Goal: Task Accomplishment & Management: Complete application form

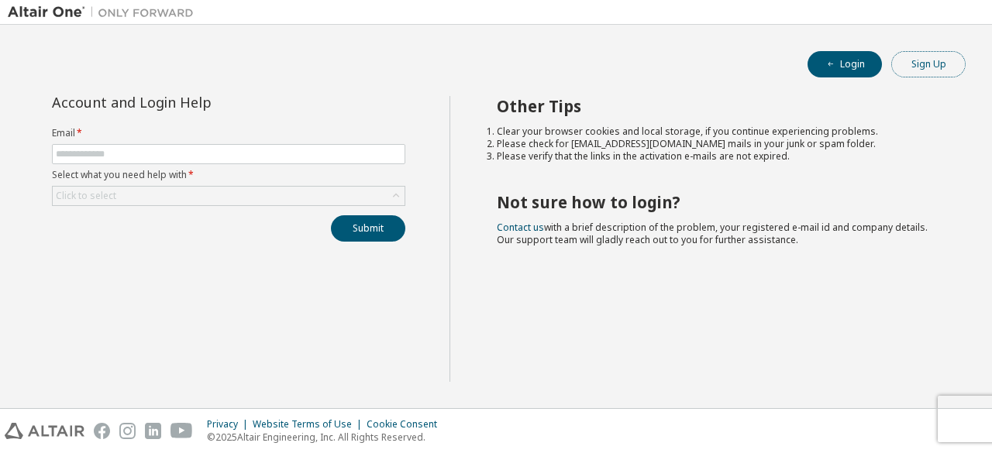
click at [921, 62] on button "Sign Up" at bounding box center [928, 64] width 74 height 26
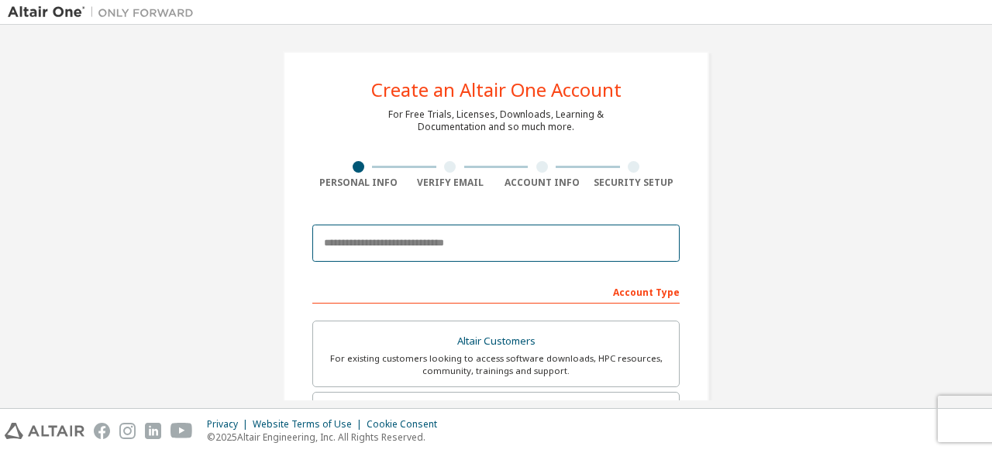
click at [427, 229] on input "email" at bounding box center [495, 243] width 367 height 37
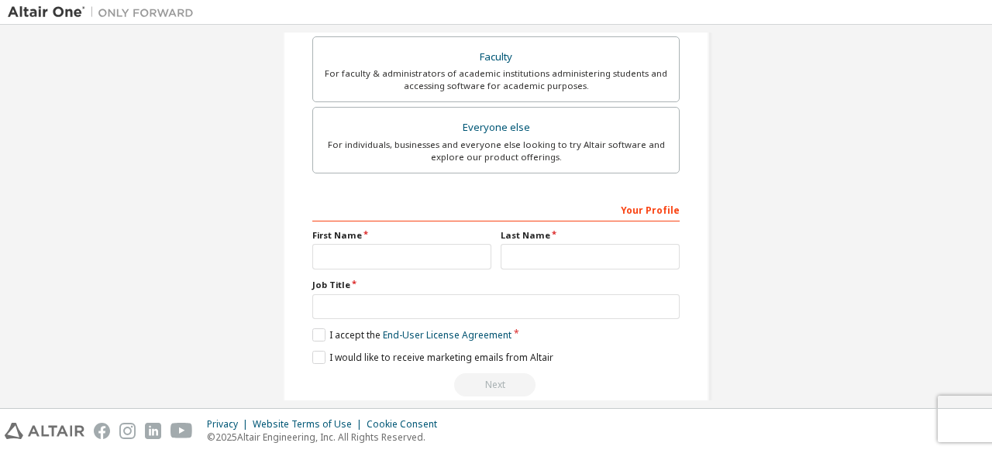
scroll to position [448, 0]
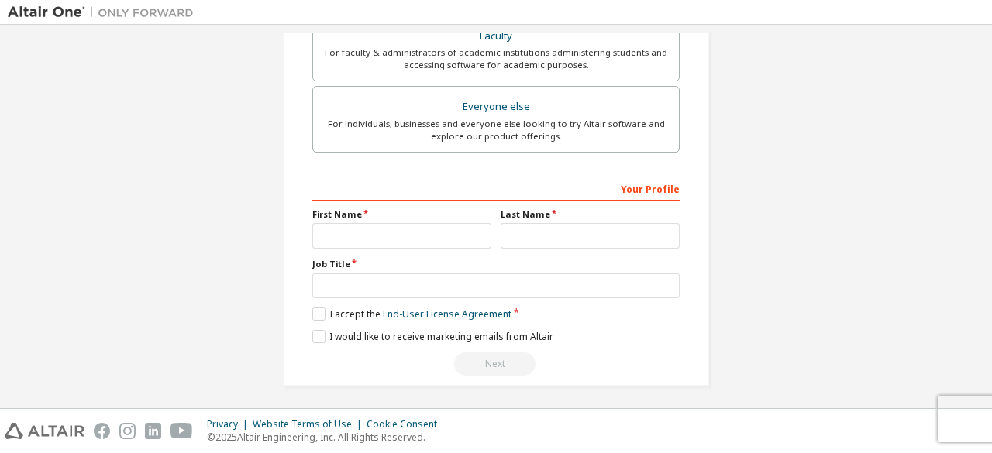
type input "**********"
click at [376, 223] on input "text" at bounding box center [401, 236] width 179 height 26
type input "********"
click at [529, 238] on input "text" at bounding box center [590, 236] width 179 height 26
type input "*"
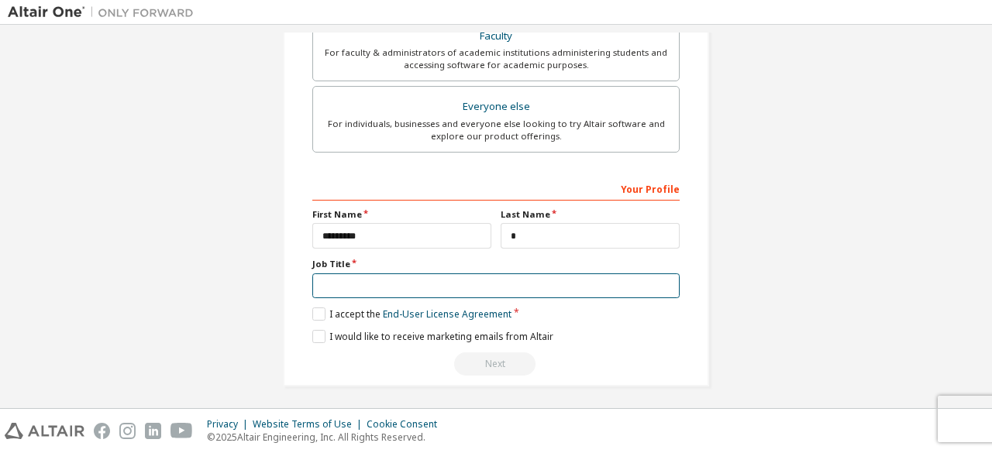
click at [453, 287] on input "text" at bounding box center [495, 287] width 367 height 26
type input "*******"
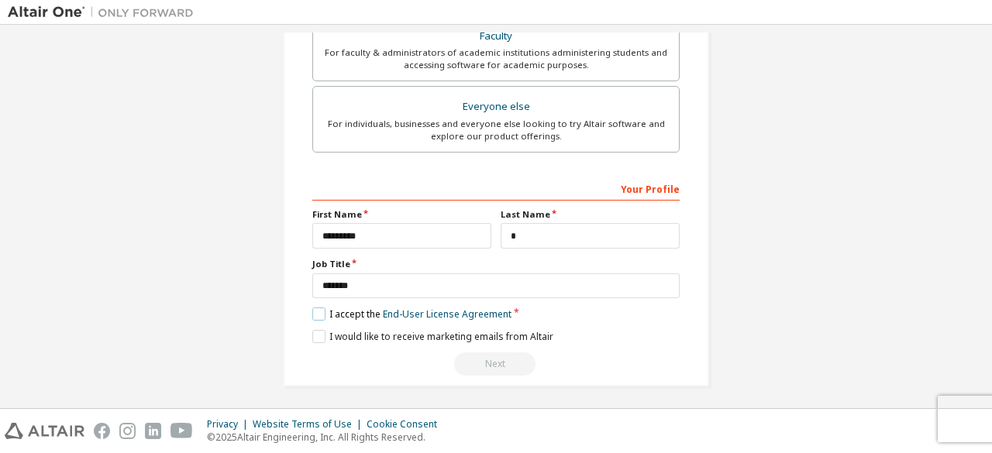
click at [314, 309] on label "I accept the End-User License Agreement" at bounding box center [411, 314] width 199 height 13
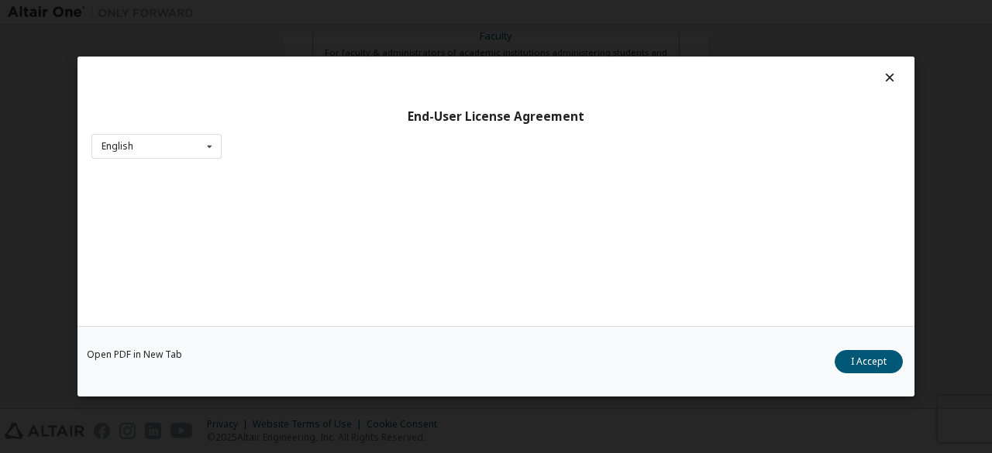
scroll to position [64, 0]
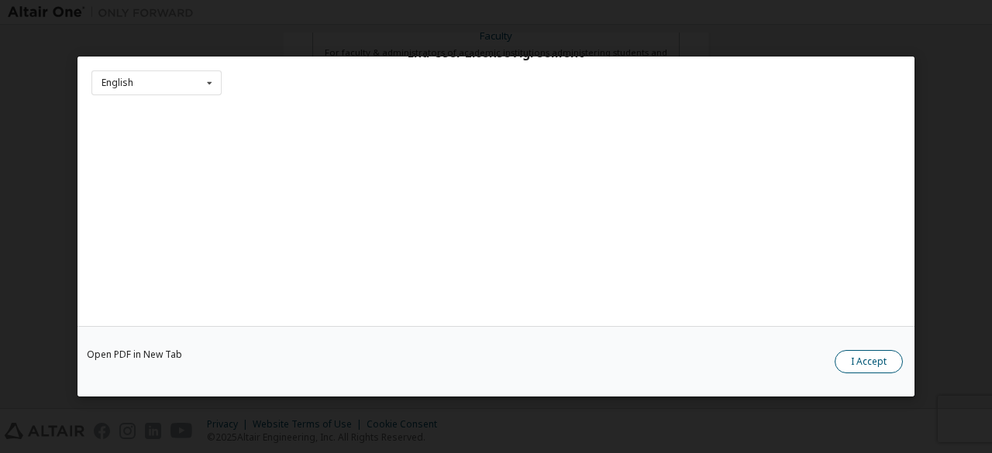
click at [884, 352] on button "I Accept" at bounding box center [869, 361] width 68 height 23
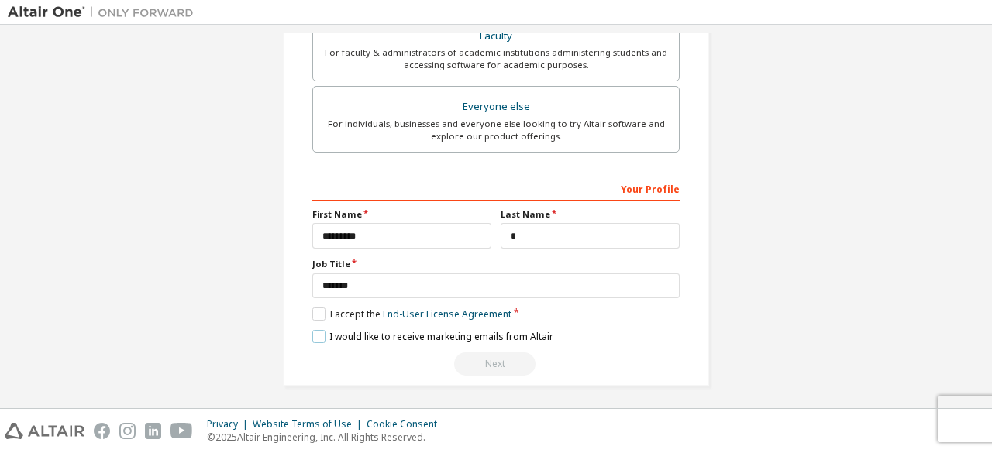
click at [312, 337] on label "I would like to receive marketing emails from Altair" at bounding box center [432, 336] width 241 height 13
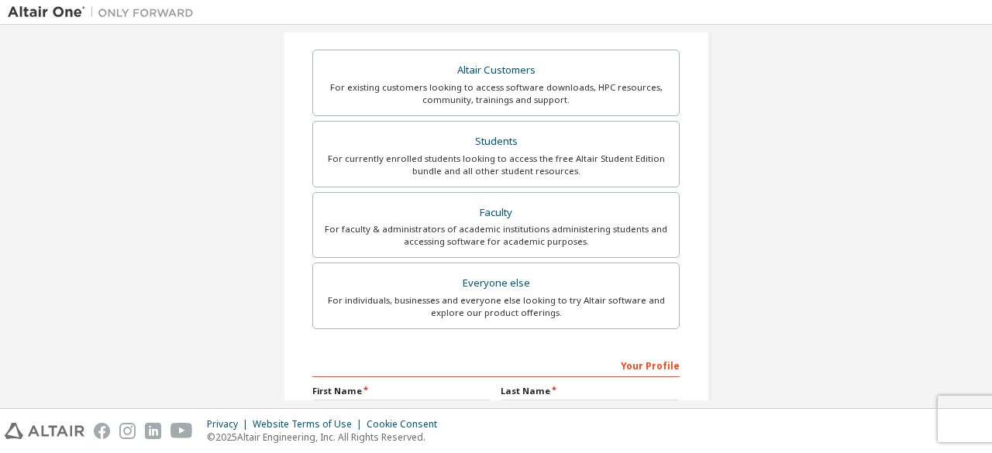
scroll to position [267, 0]
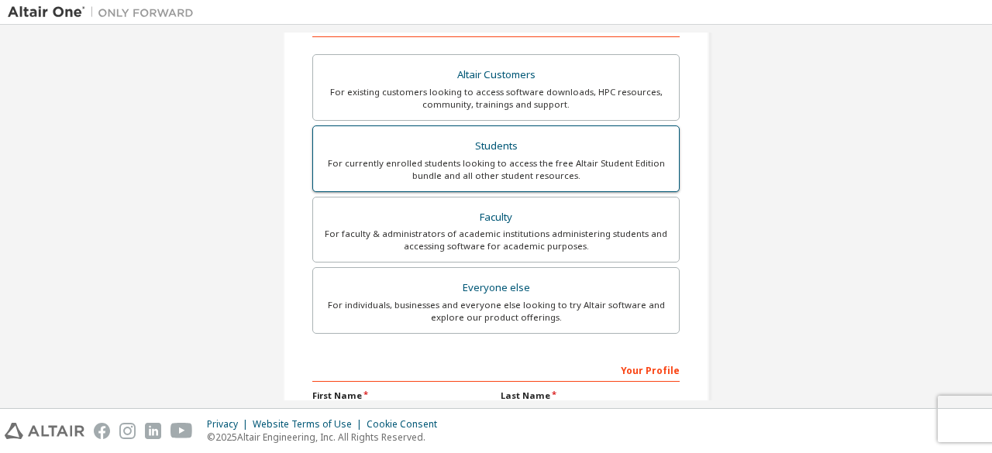
click at [451, 151] on div "Students" at bounding box center [495, 147] width 347 height 22
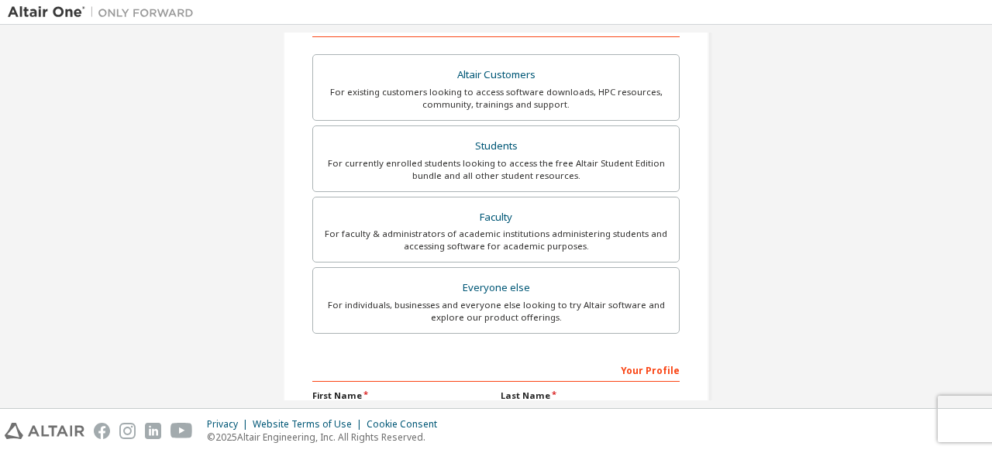
scroll to position [448, 0]
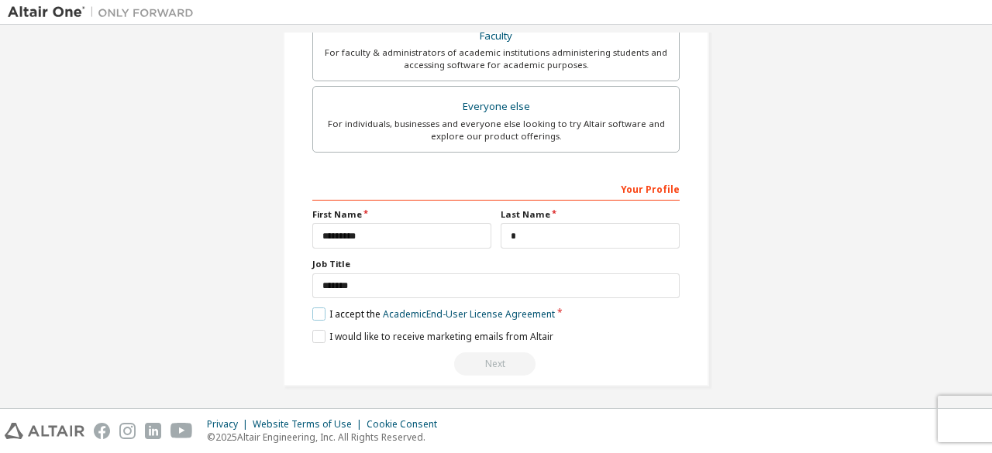
click at [357, 311] on label "I accept the Academic End-User License Agreement" at bounding box center [433, 314] width 243 height 13
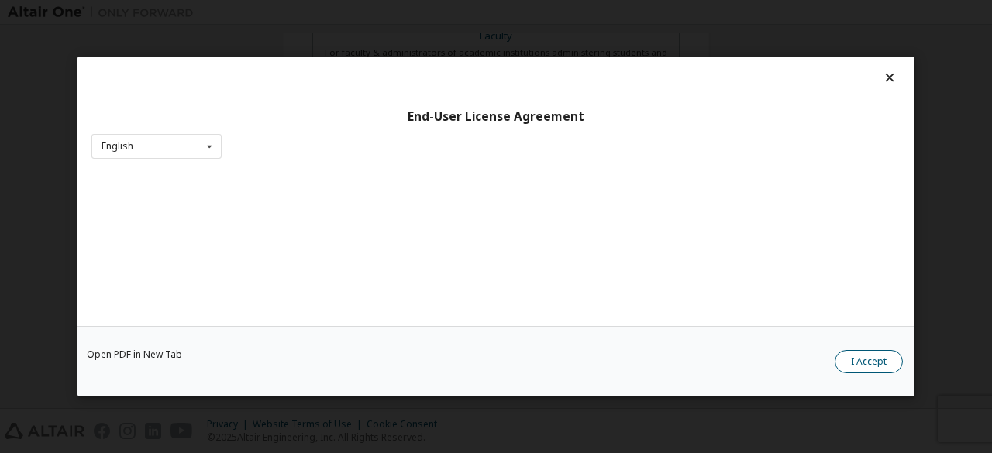
click at [873, 358] on button "I Accept" at bounding box center [869, 361] width 68 height 23
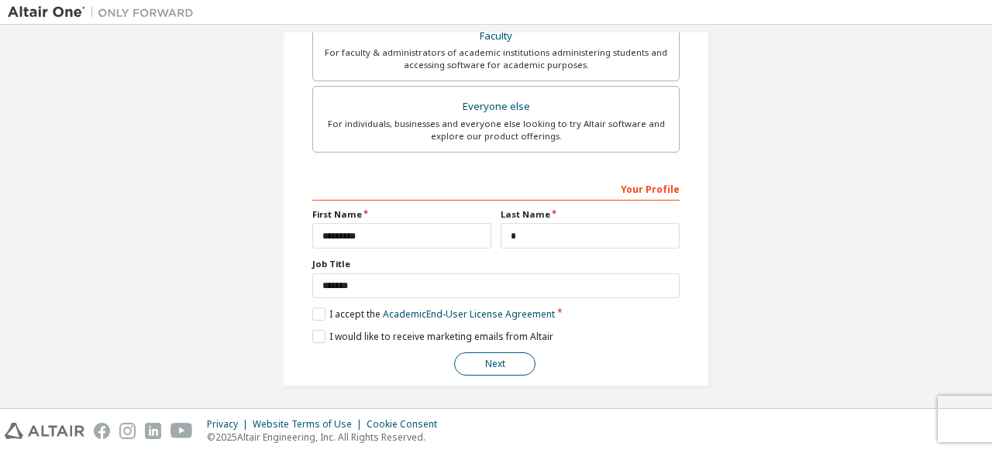
click at [493, 362] on button "Next" at bounding box center [494, 364] width 81 height 23
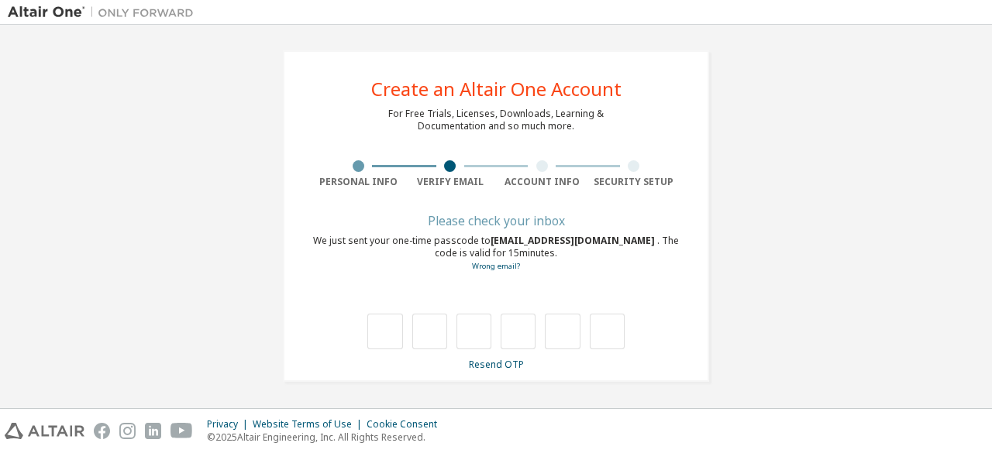
scroll to position [0, 0]
type input "*"
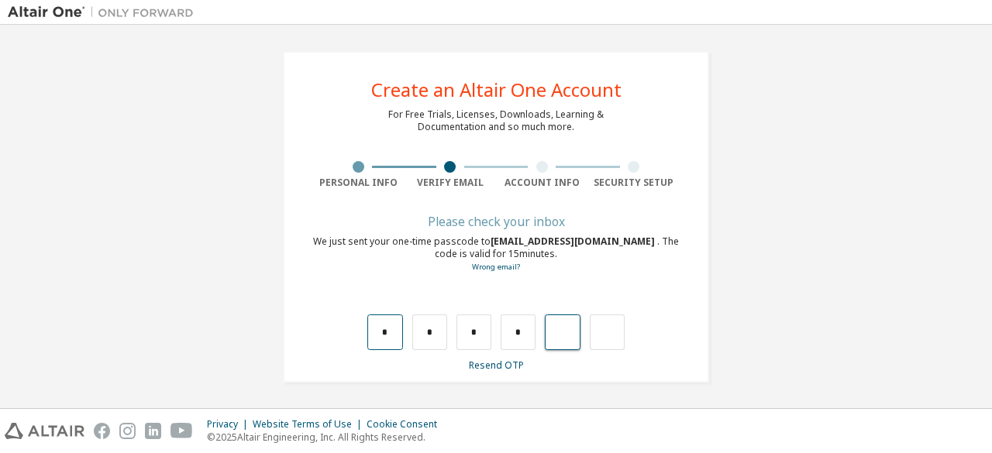
type input "*"
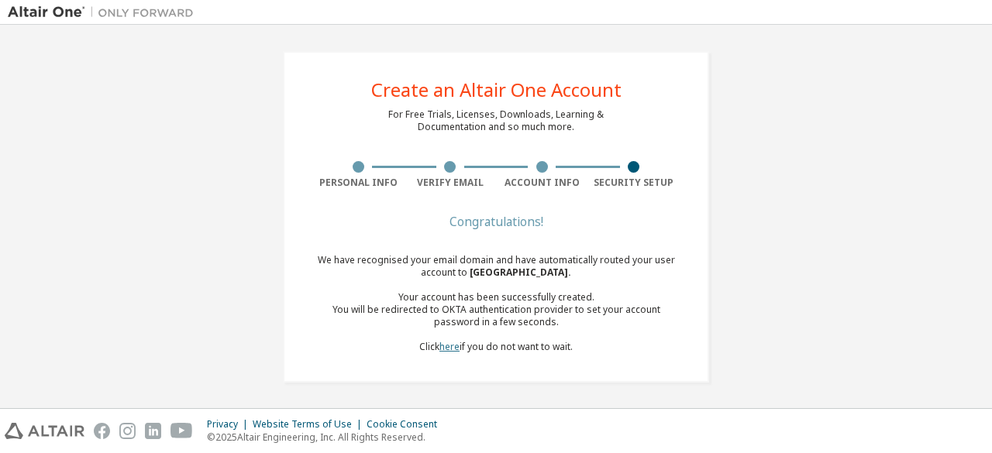
click at [446, 341] on link "here" at bounding box center [449, 346] width 20 height 13
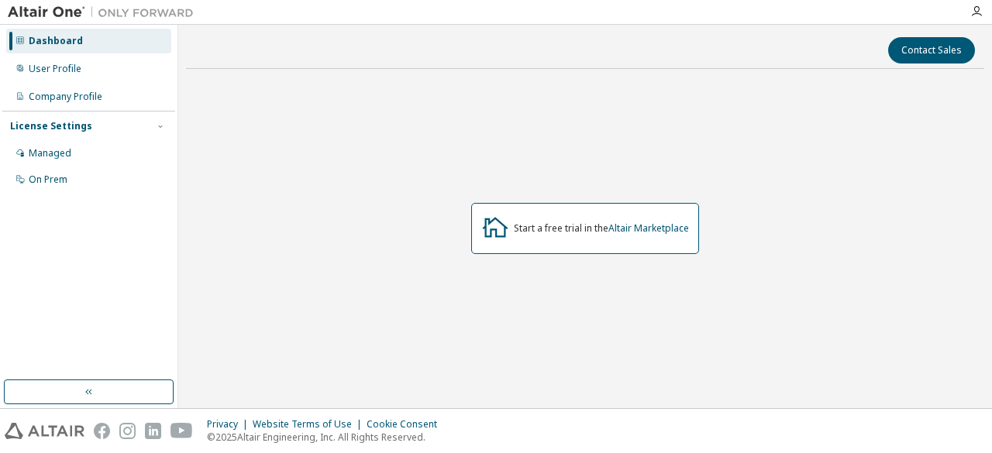
click at [965, 10] on div at bounding box center [976, 11] width 31 height 12
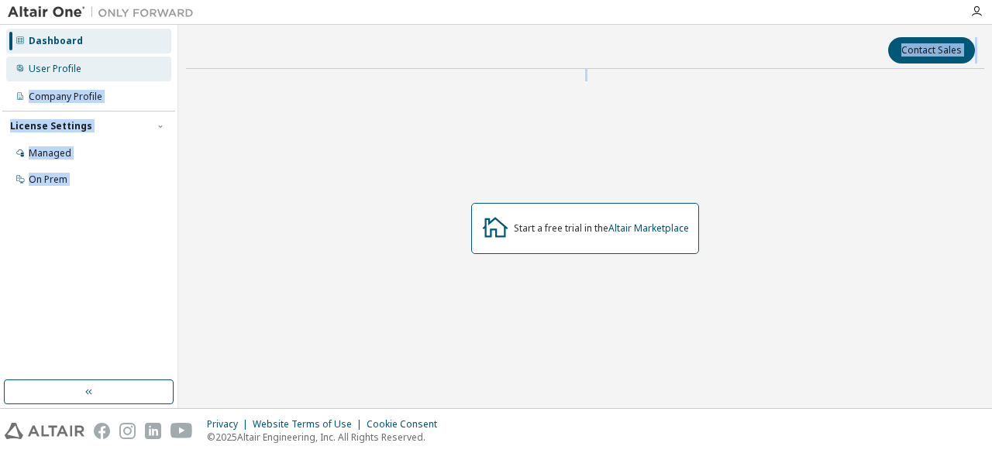
drag, startPoint x: 969, startPoint y: 10, endPoint x: 91, endPoint y: 76, distance: 879.8
click at [91, 76] on div "Dashboard User Profile Company Profile License Settings Managed On Prem Contact…" at bounding box center [496, 217] width 992 height 384
click at [91, 76] on div "User Profile" at bounding box center [88, 69] width 165 height 25
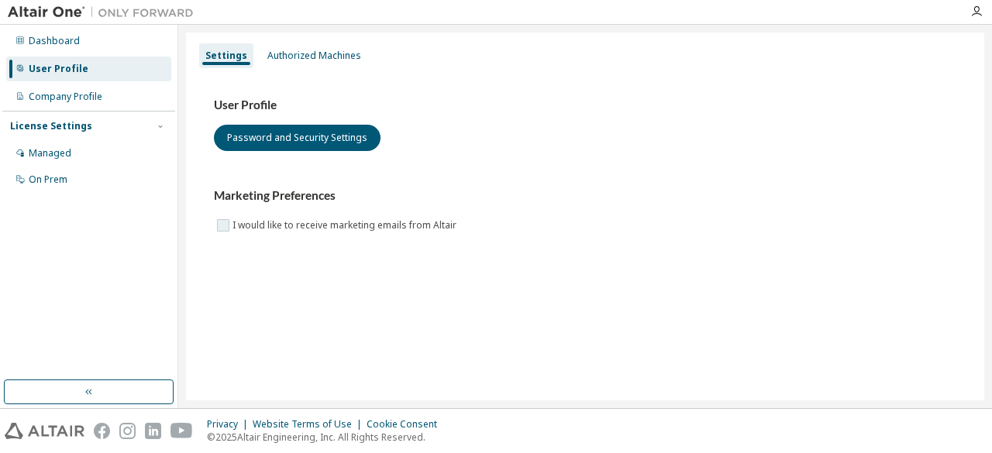
click at [233, 230] on label "I would like to receive marketing emails from Altair" at bounding box center [346, 225] width 227 height 19
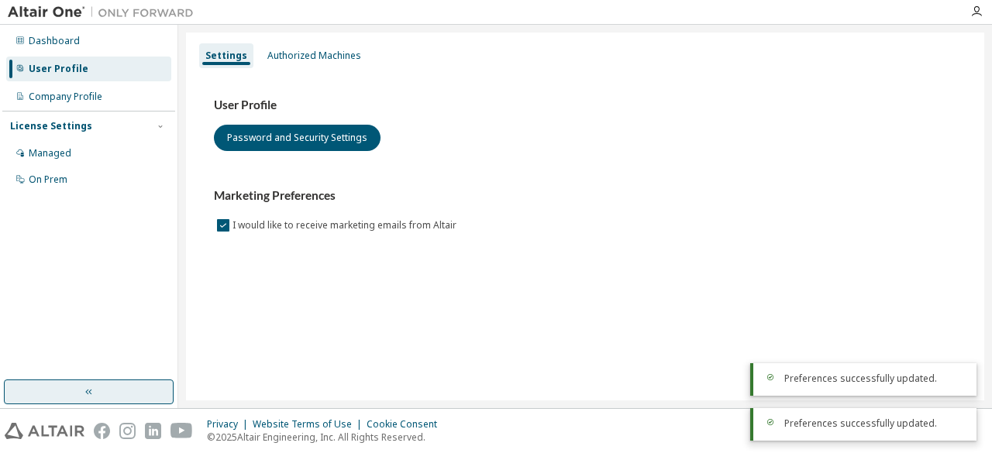
click at [109, 395] on button "button" at bounding box center [89, 392] width 170 height 25
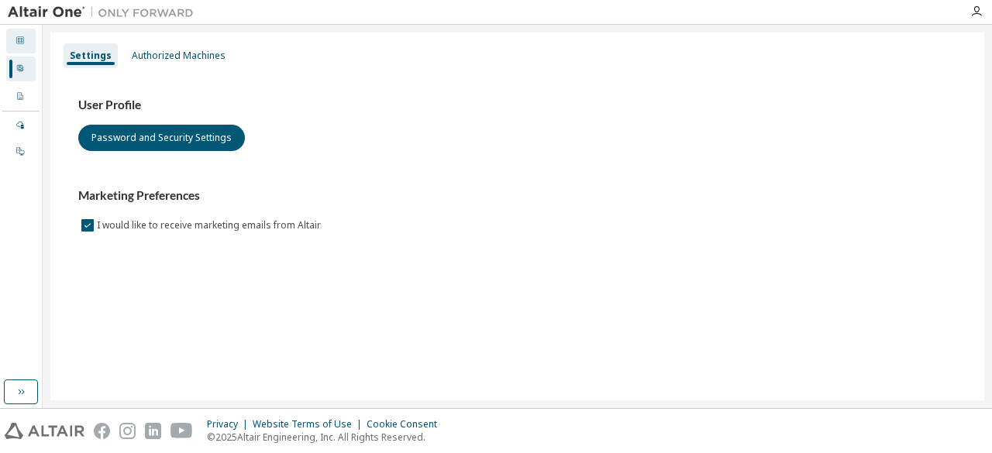
click at [13, 40] on div "Dashboard" at bounding box center [20, 41] width 29 height 25
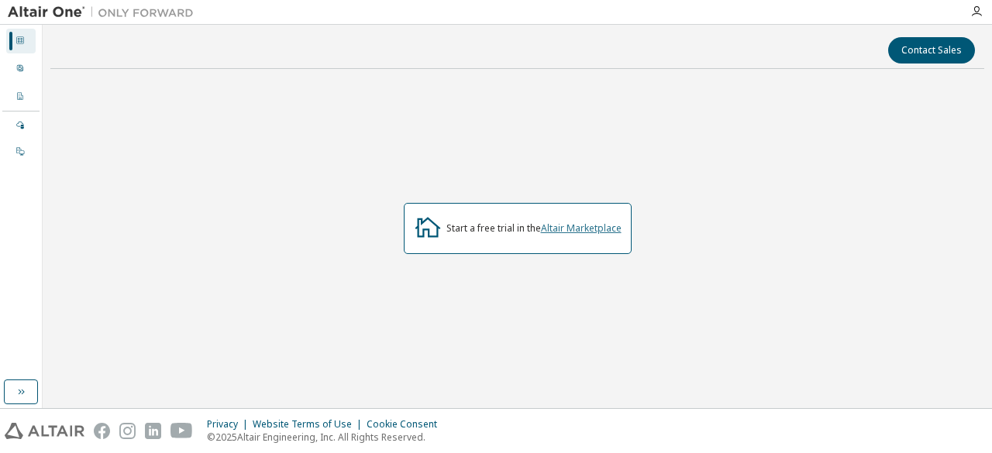
click at [589, 225] on link "Altair Marketplace" at bounding box center [581, 228] width 81 height 13
